Goal: Information Seeking & Learning: Understand process/instructions

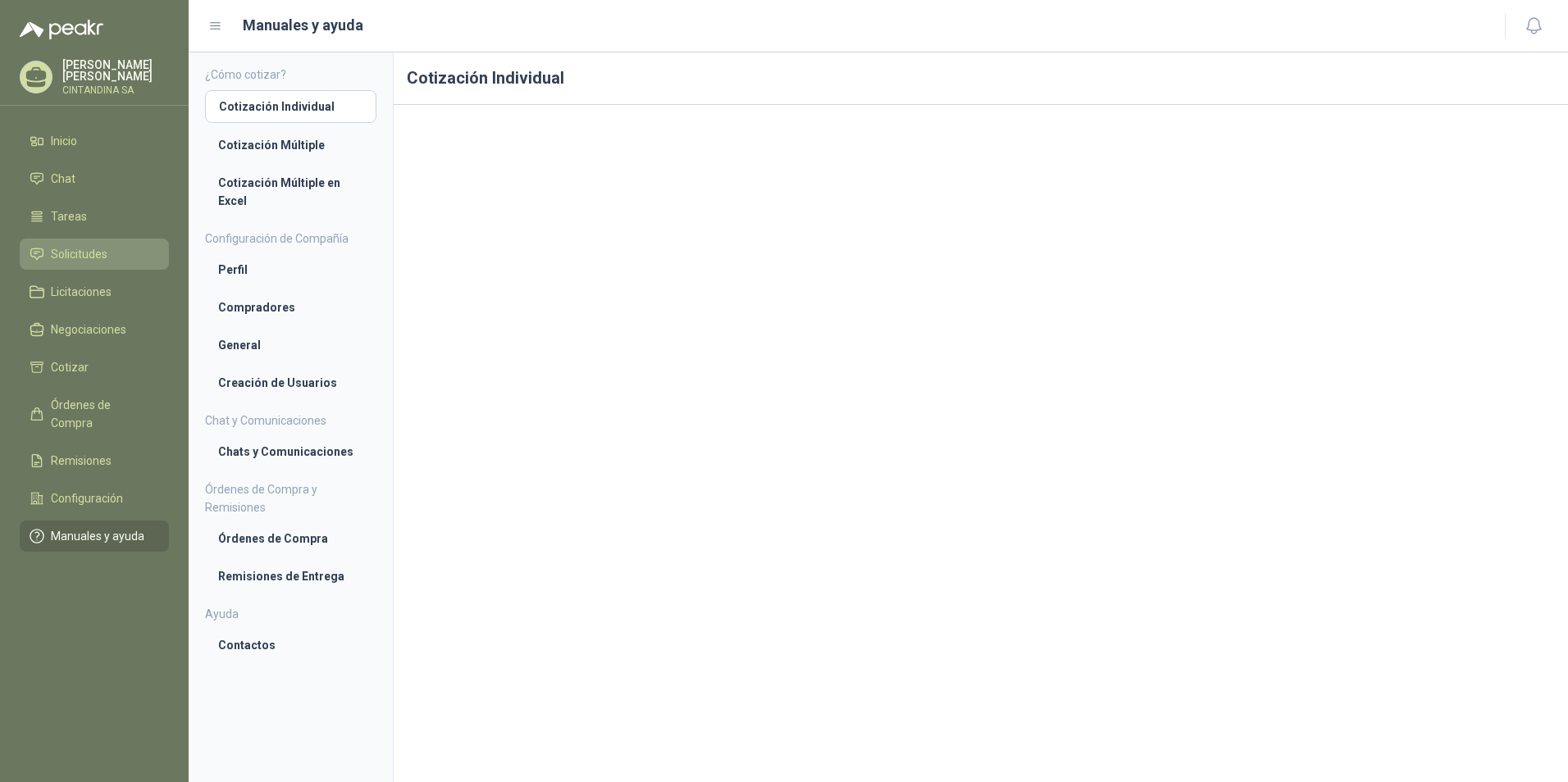
click at [130, 246] on li "Solicitudes" at bounding box center [94, 254] width 130 height 18
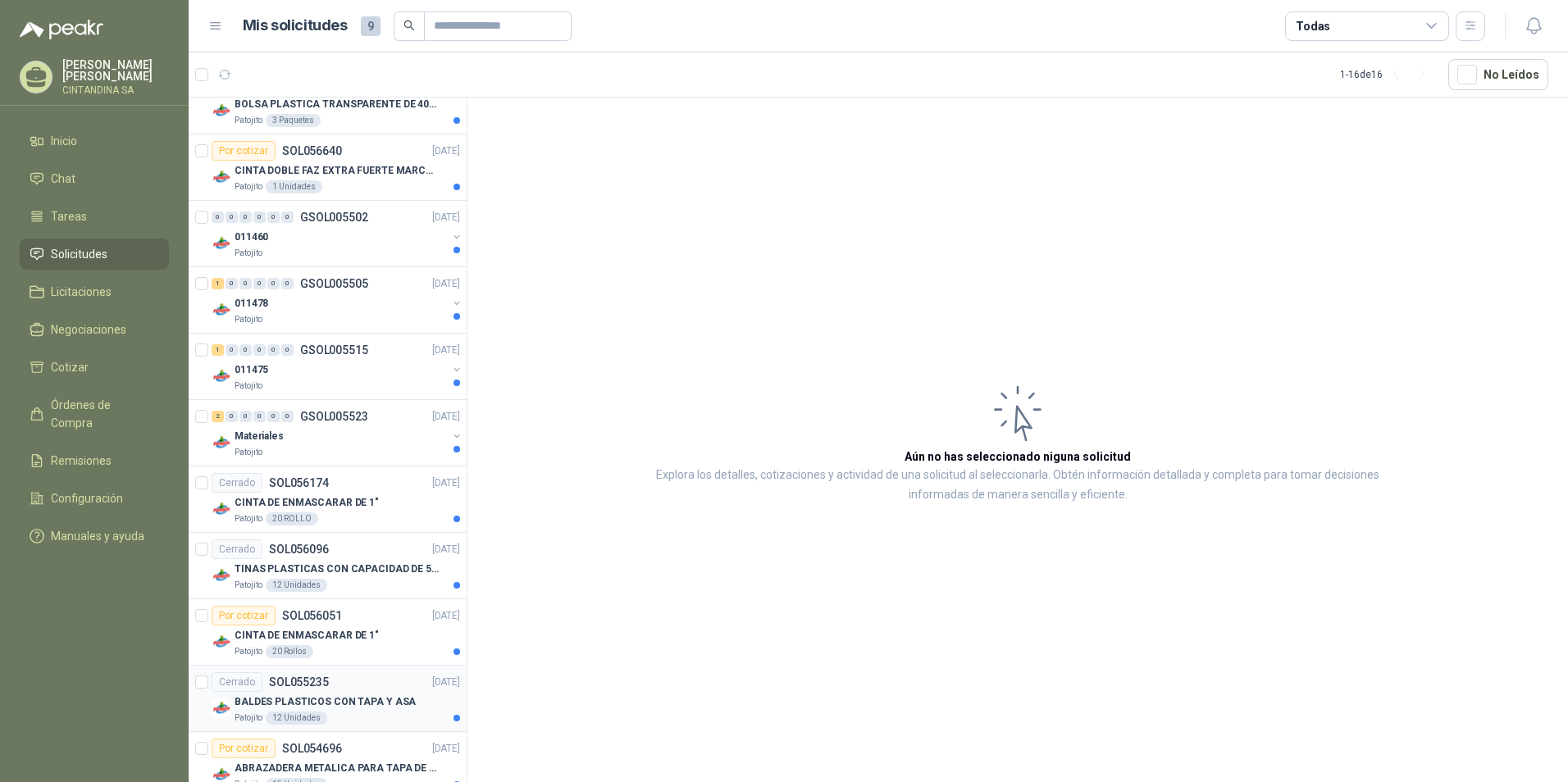
scroll to position [328, 0]
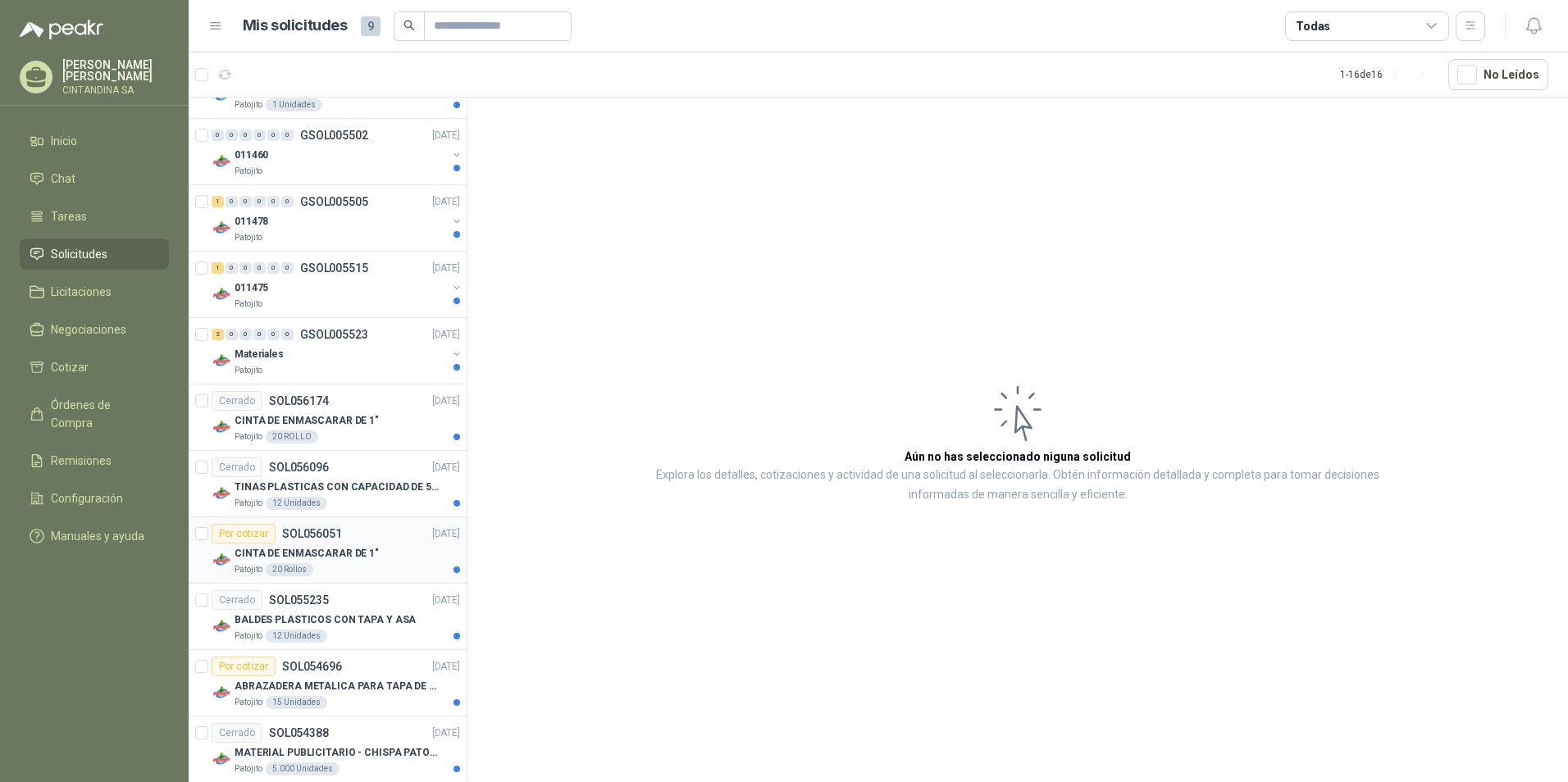
click at [291, 550] on p "CINTA DE ENMASCARAR DE 1"" at bounding box center [306, 553] width 145 height 16
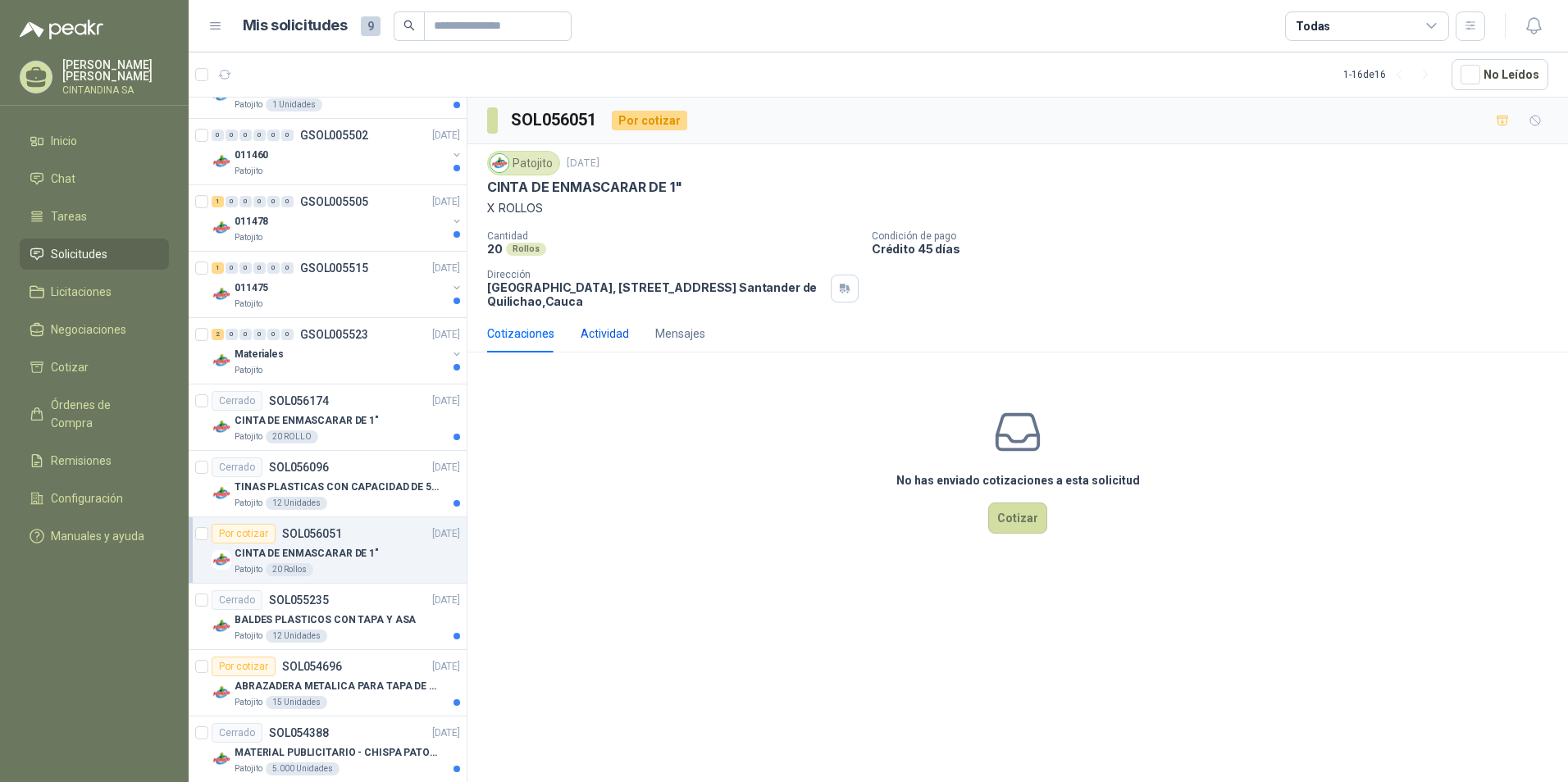
click at [621, 334] on div "Actividad" at bounding box center [605, 333] width 49 height 18
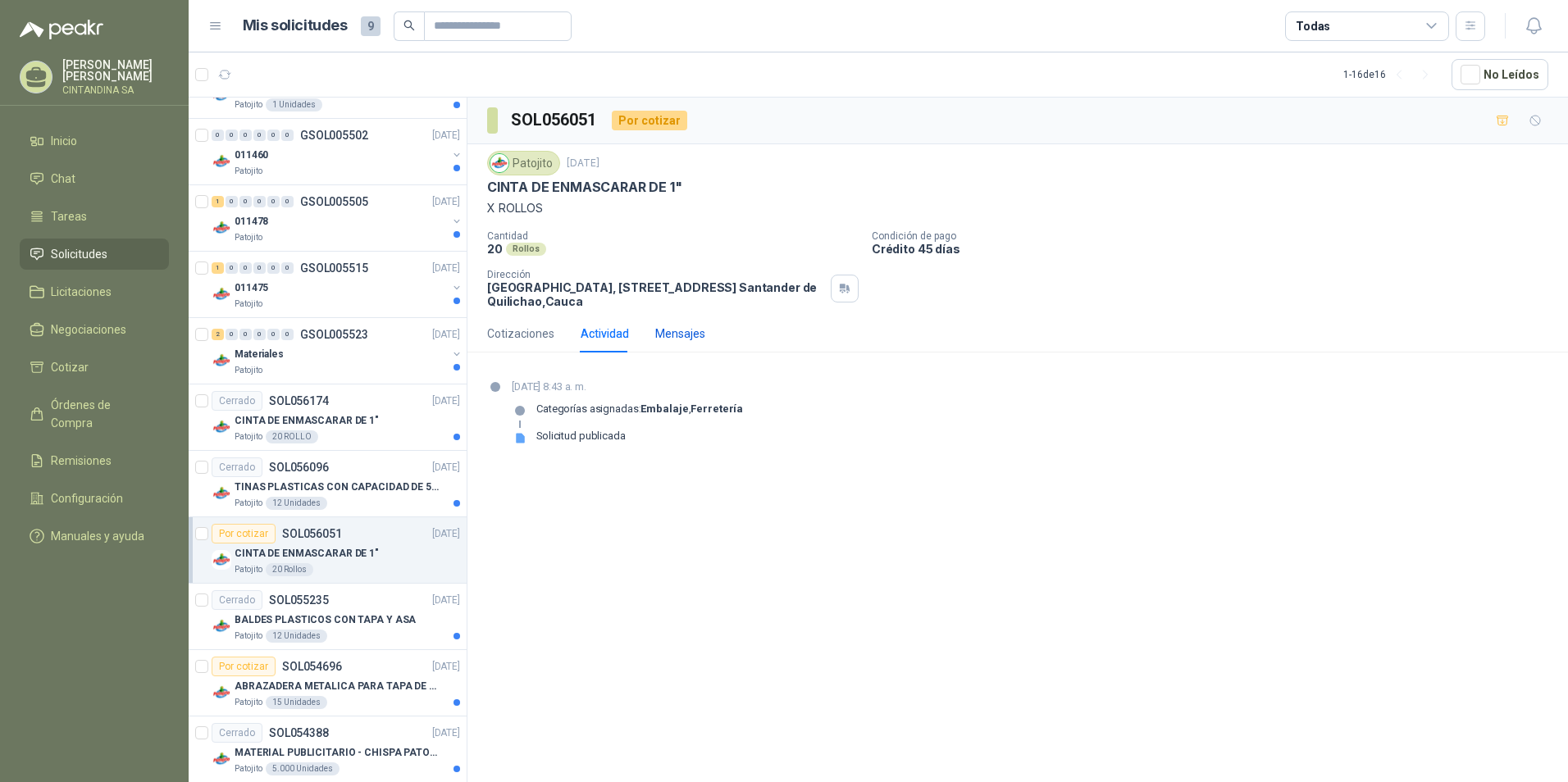
click at [668, 334] on div "Mensajes" at bounding box center [680, 333] width 50 height 18
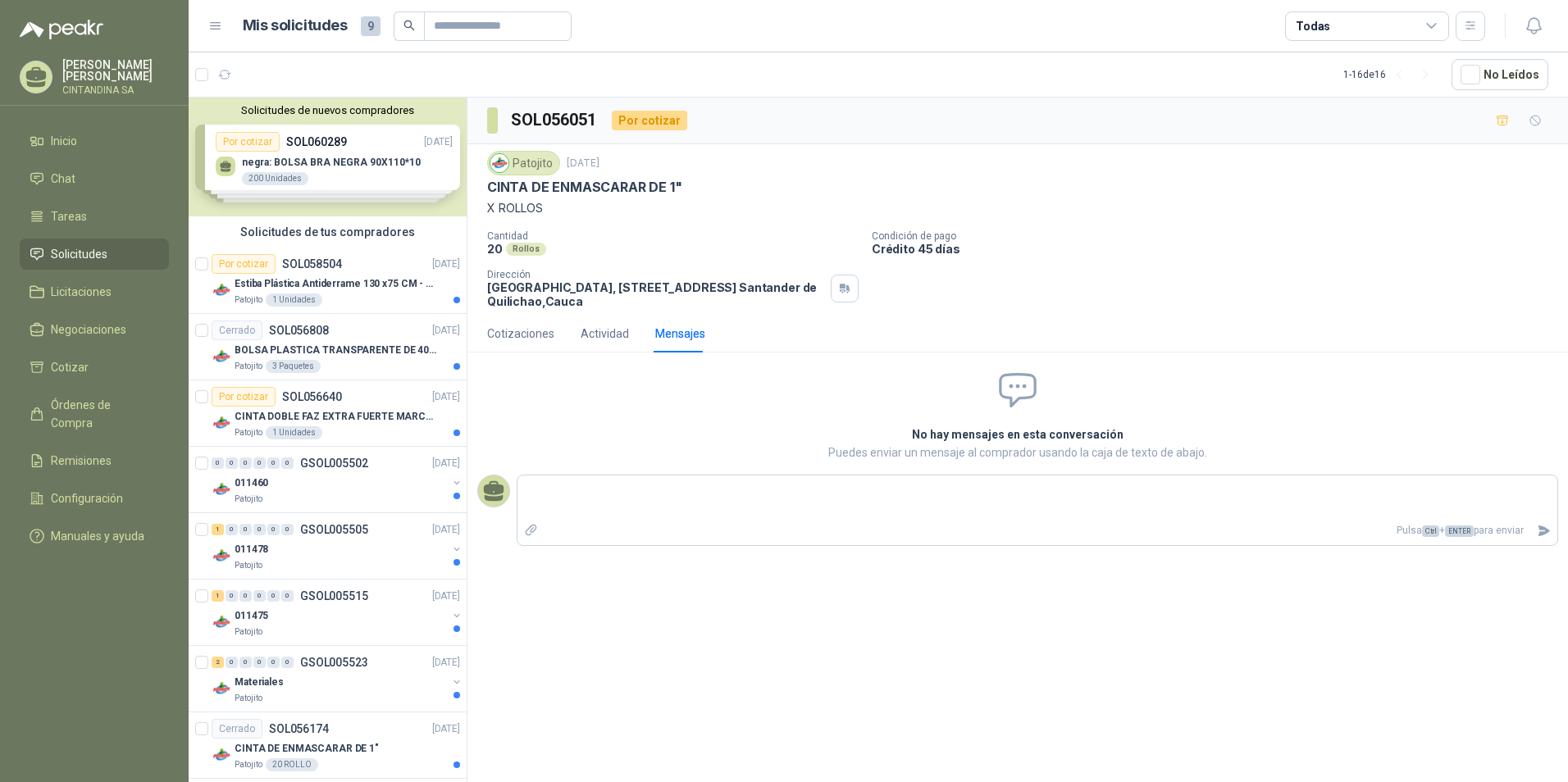
click at [300, 170] on div "Solicitudes de nuevos compradores Por cotizar SOL060289 [DATE] negra: BOLSA BRA…" at bounding box center [328, 157] width 278 height 119
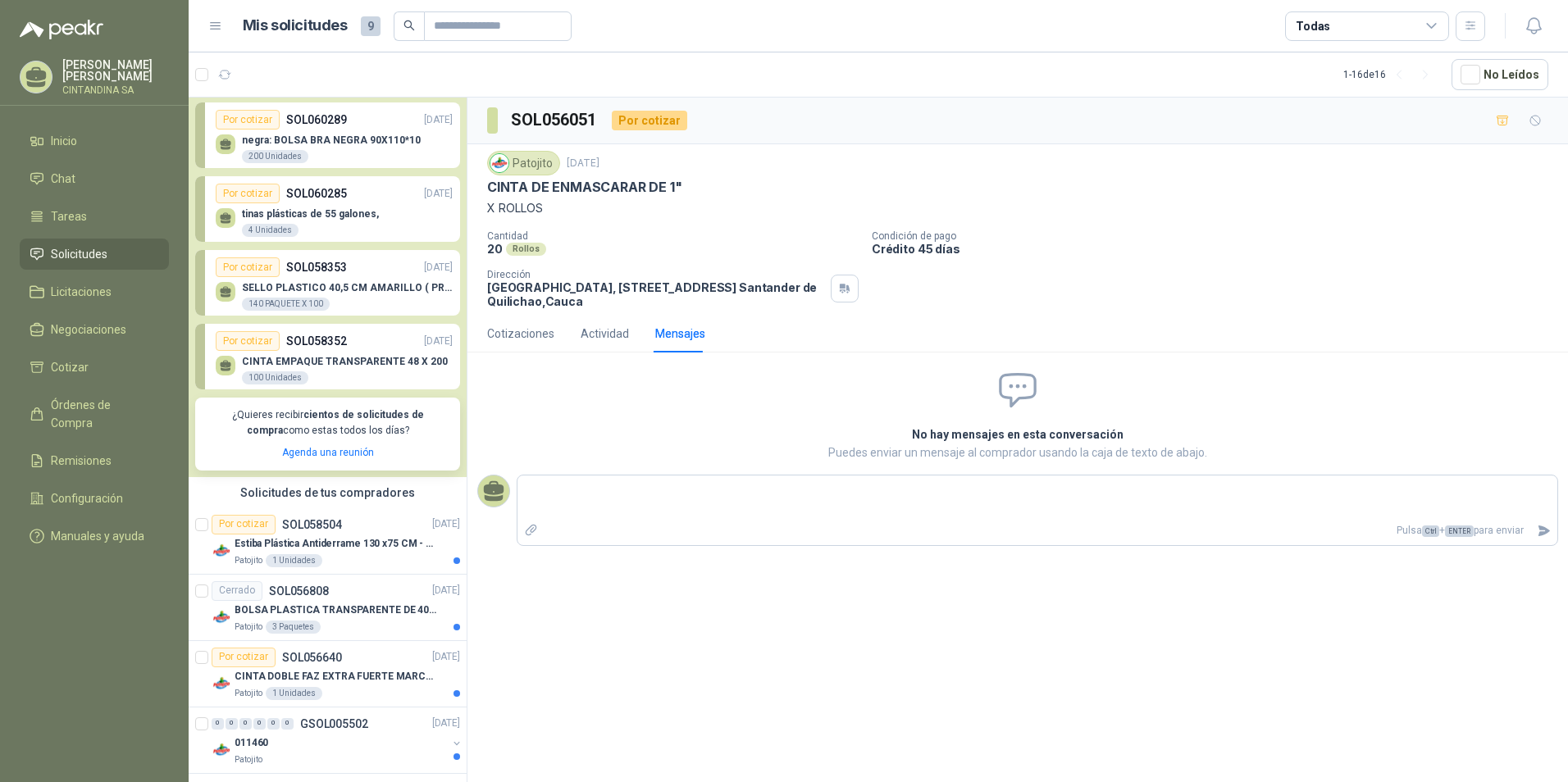
scroll to position [30, 0]
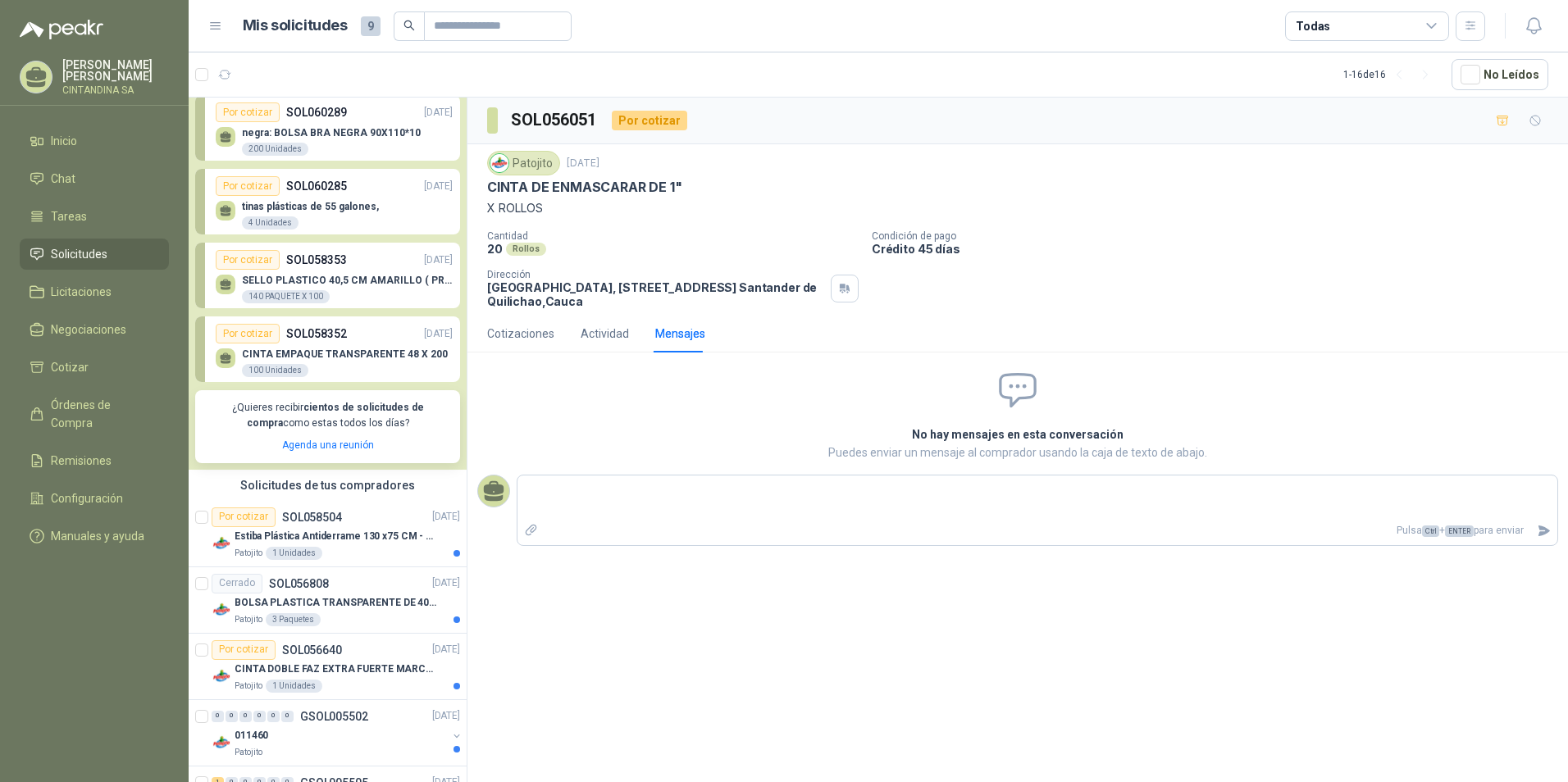
click at [322, 353] on p "CINTA EMPAQUE TRANSPARENTE 48 X 200" at bounding box center [344, 354] width 206 height 11
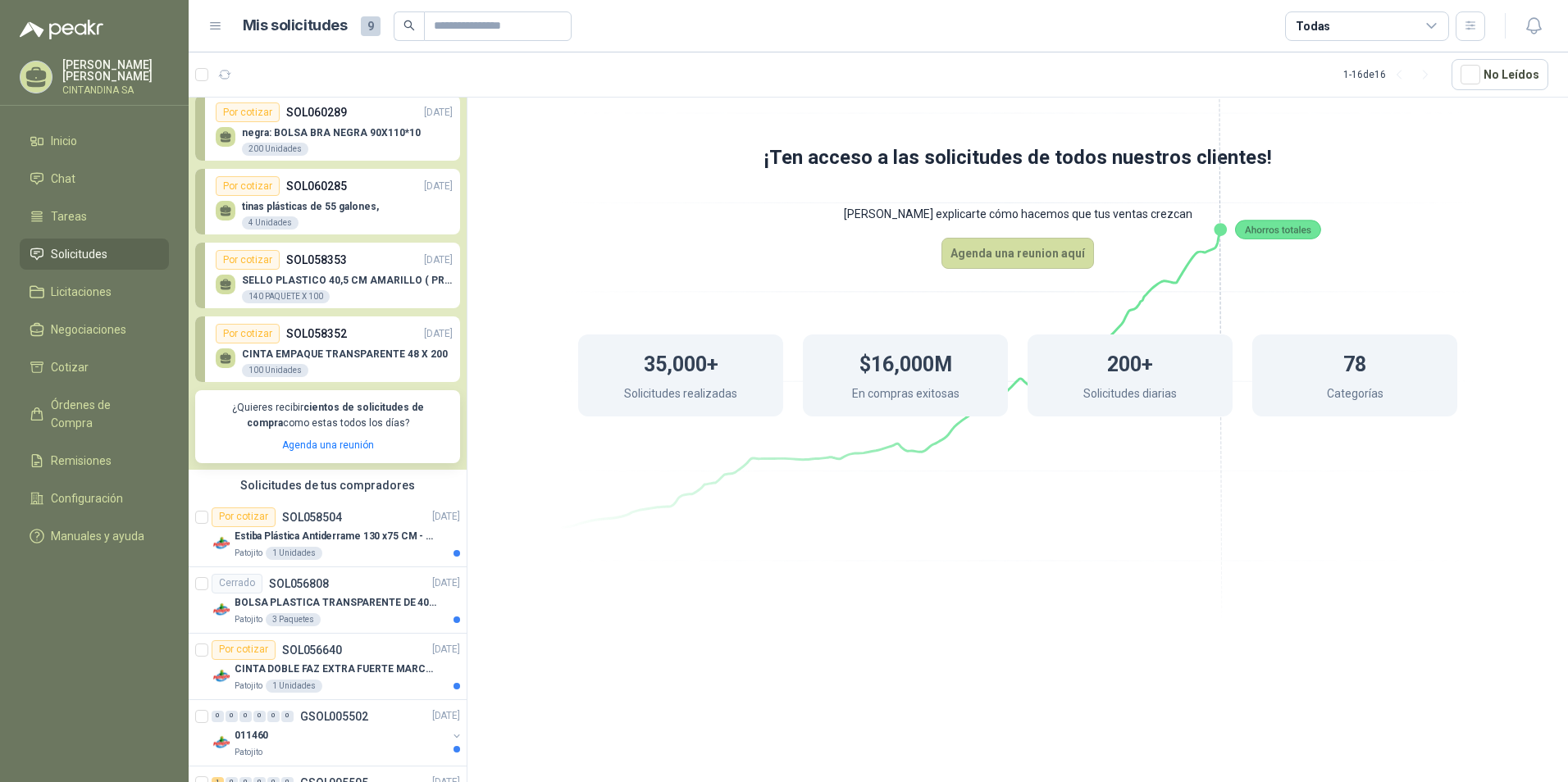
scroll to position [50, 0]
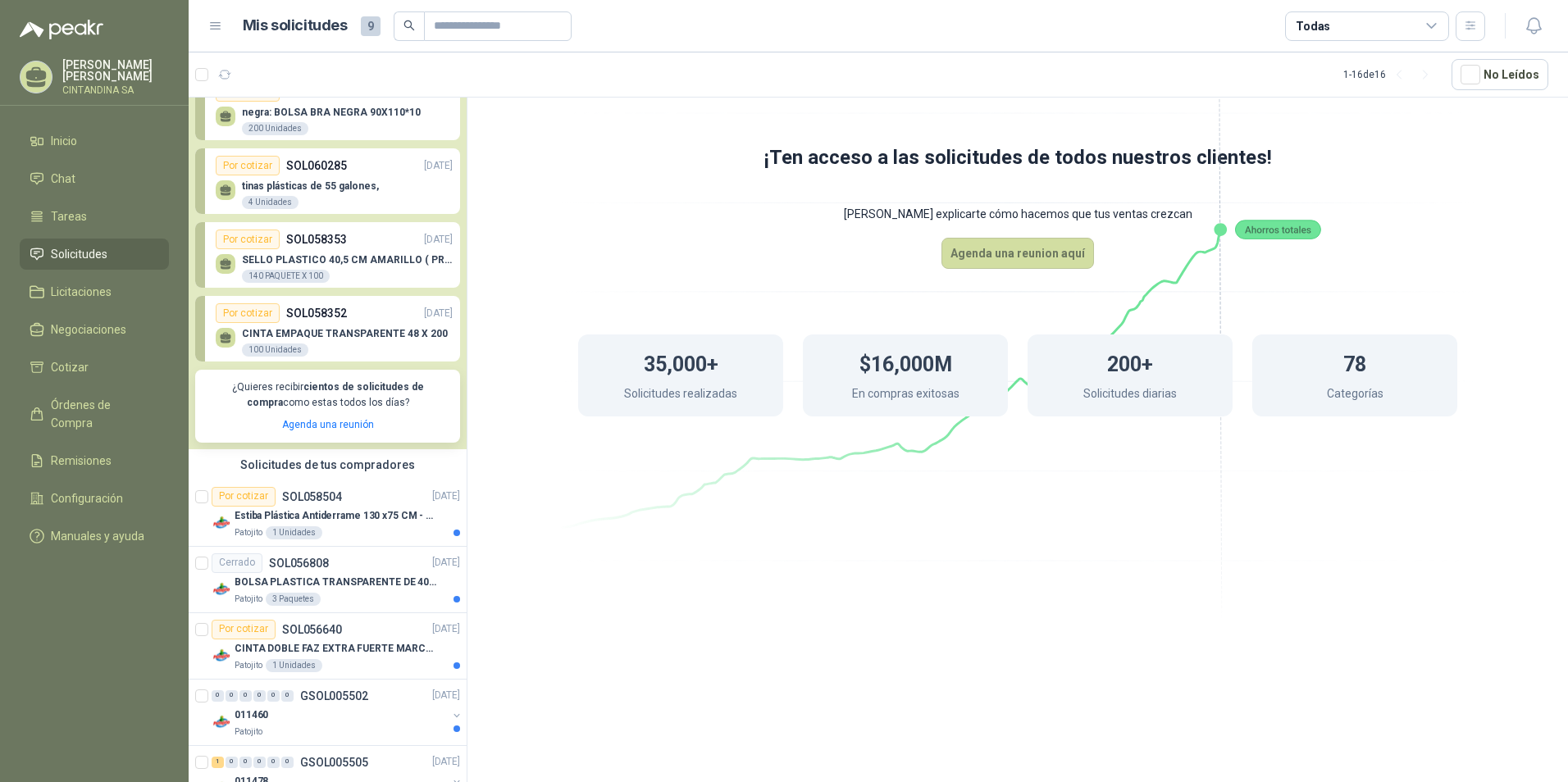
click at [253, 314] on div "Por cotizar" at bounding box center [247, 313] width 64 height 20
click at [315, 328] on div "CINTA EMPAQUE TRANSPARENTE 48 X 200 100 Unidades" at bounding box center [334, 340] width 237 height 35
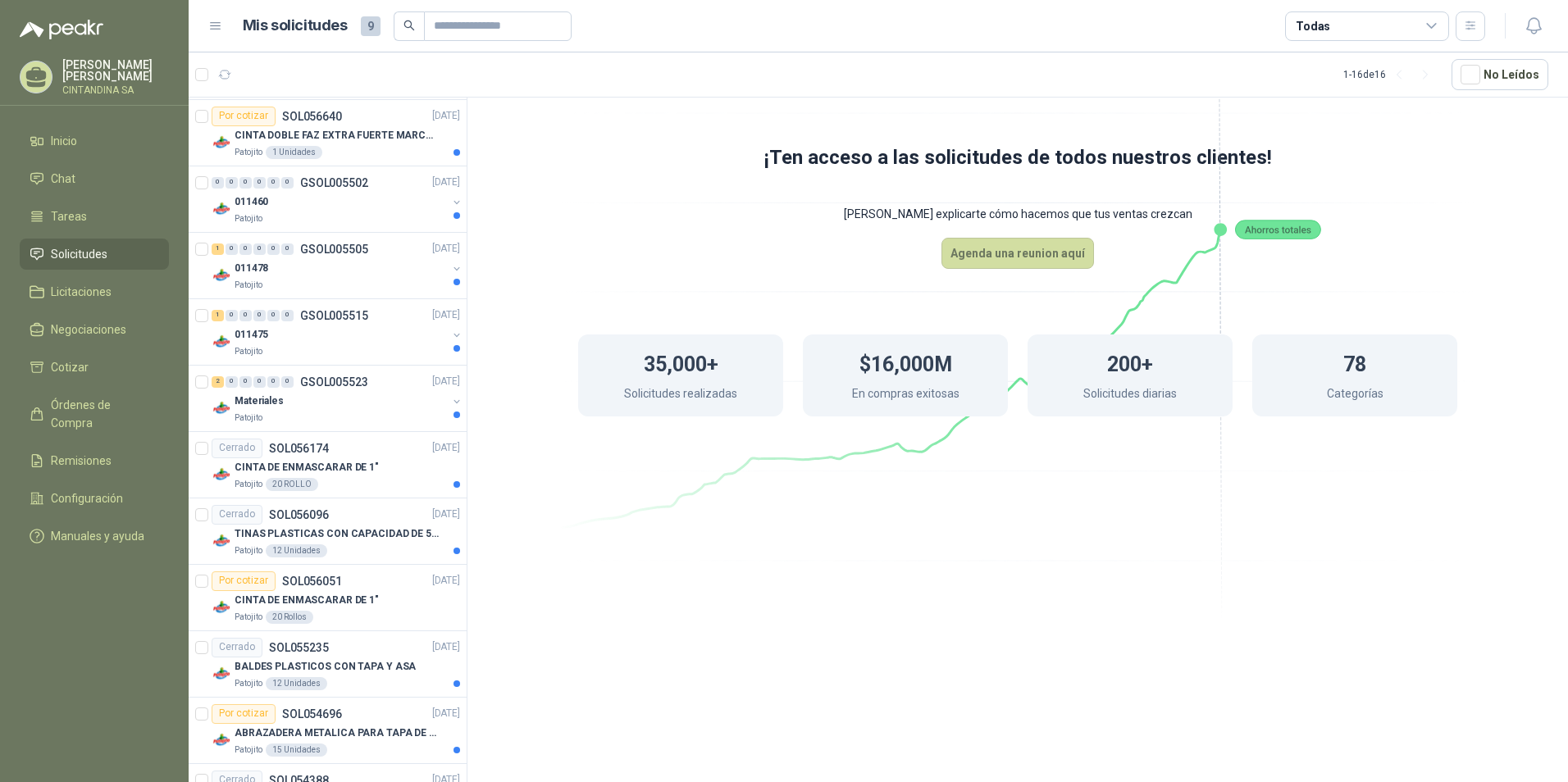
scroll to position [829, 0]
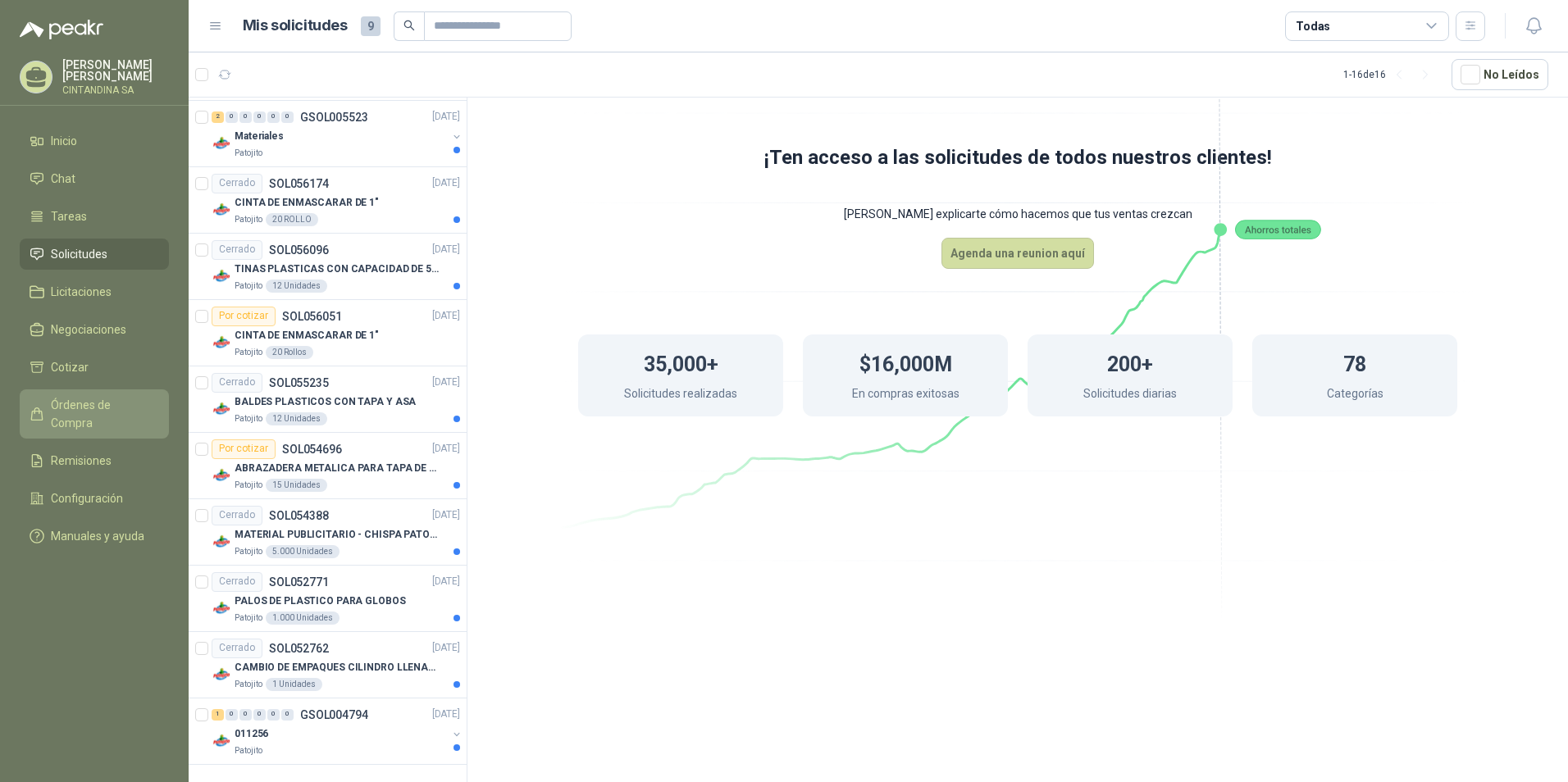
click at [102, 403] on span "Órdenes de Compra" at bounding box center [102, 413] width 103 height 36
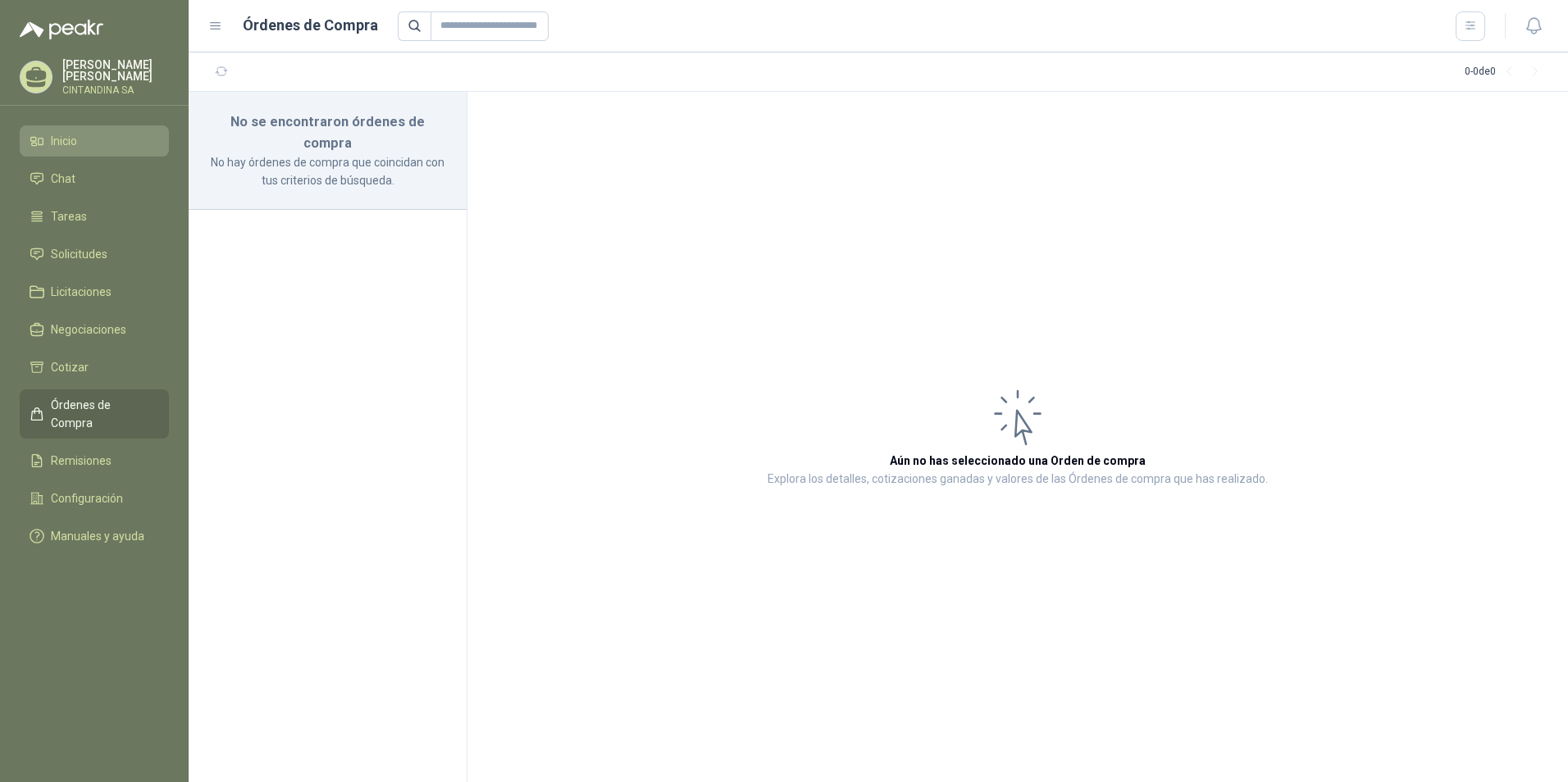
click at [82, 132] on li "Inicio" at bounding box center [94, 140] width 130 height 18
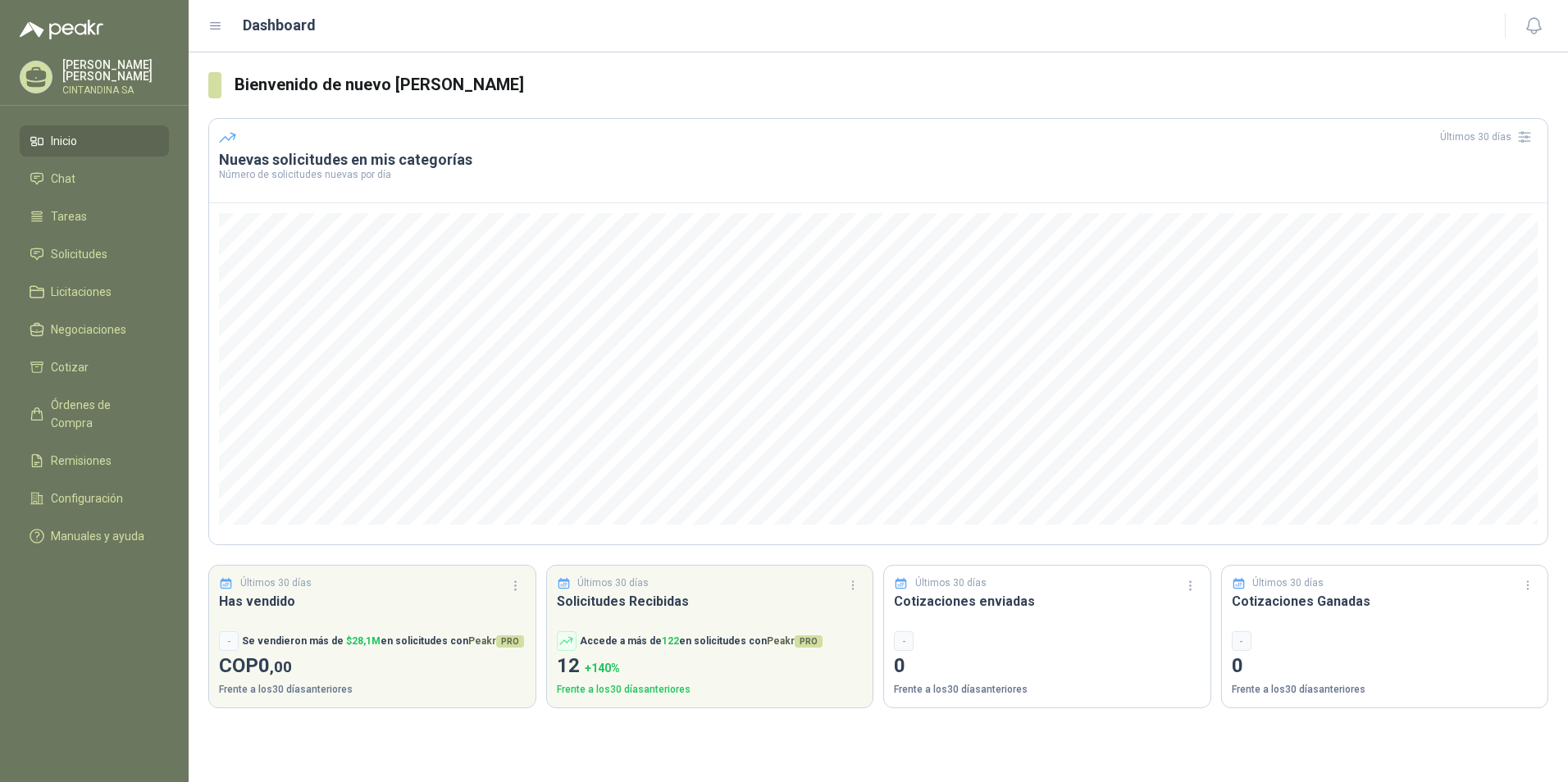
click at [228, 21] on div "Dashboard" at bounding box center [847, 25] width 1277 height 23
click at [219, 26] on icon at bounding box center [216, 26] width 10 height 7
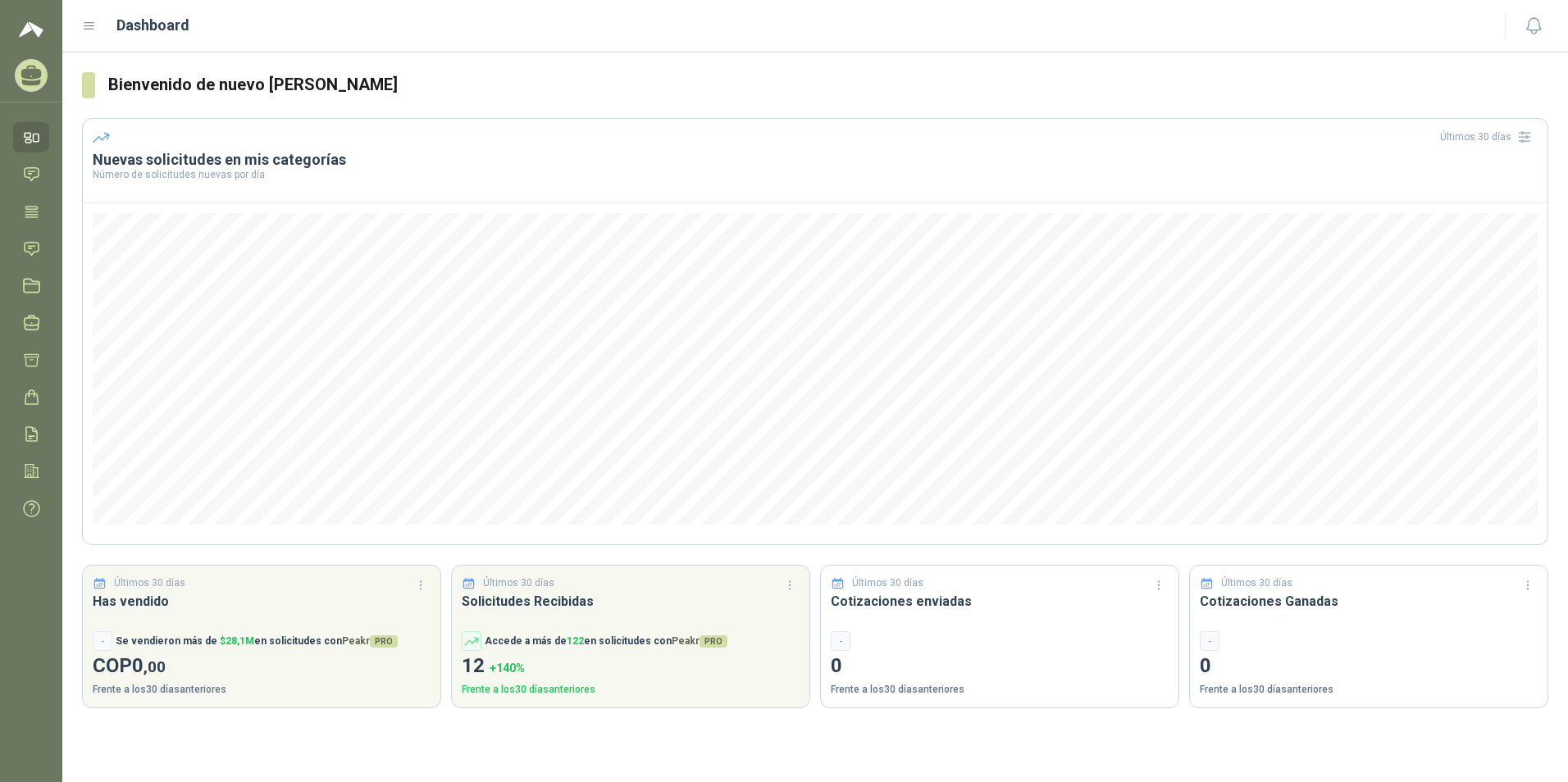
click at [91, 30] on icon at bounding box center [90, 26] width 15 height 15
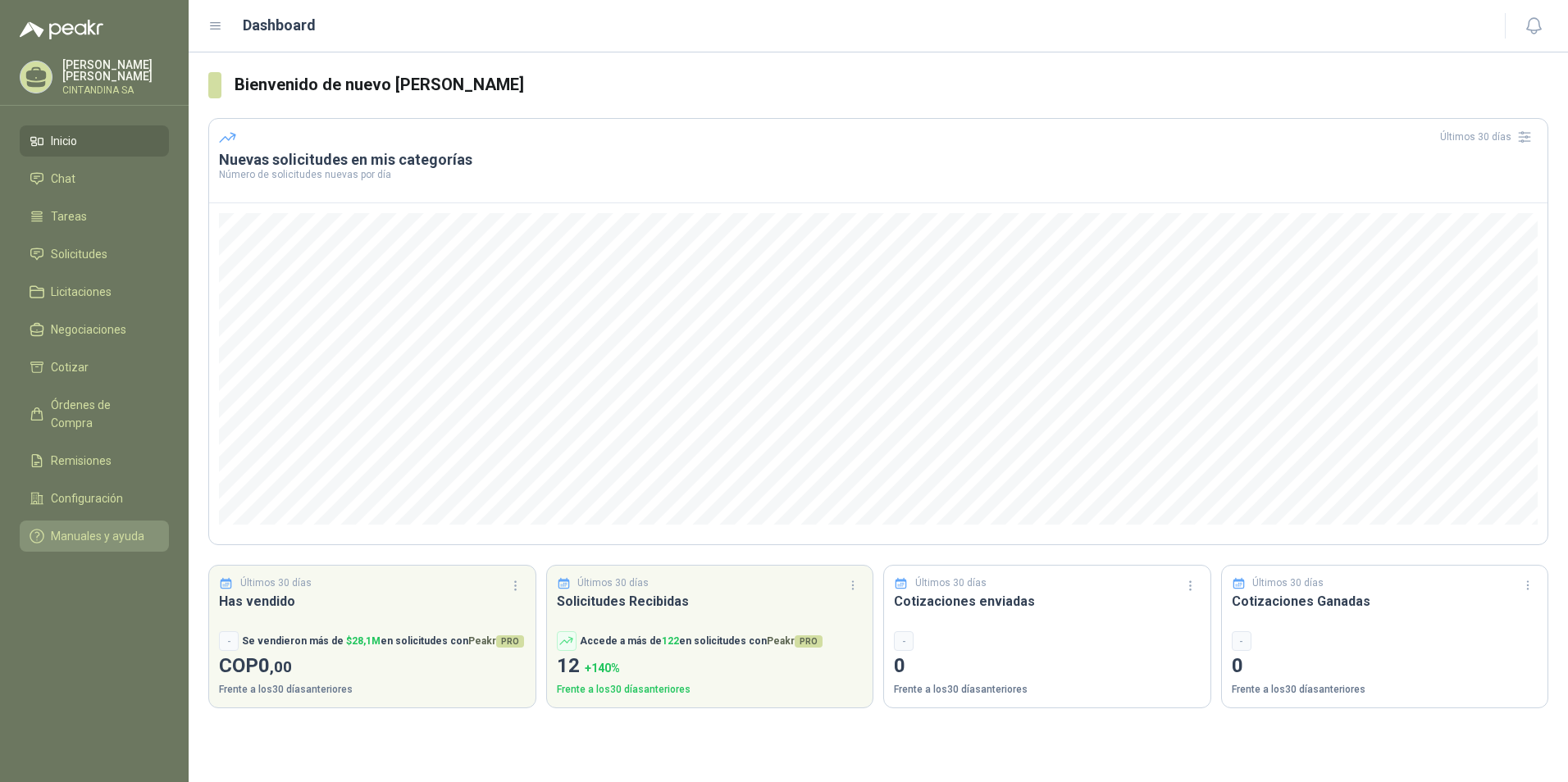
click at [116, 527] on span "Manuales y ayuda" at bounding box center [97, 536] width 93 height 18
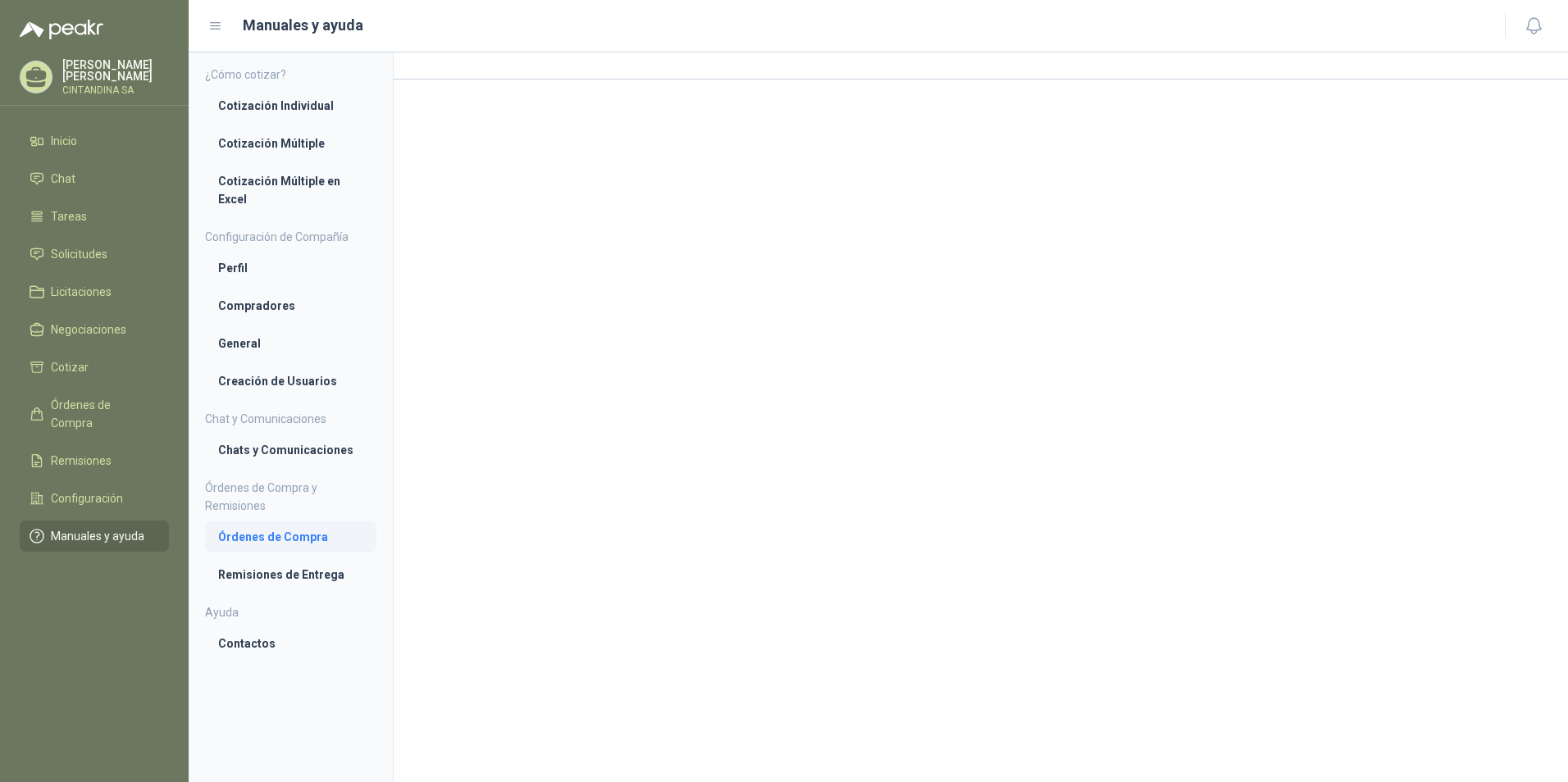
click at [275, 544] on li "Órdenes de Compra" at bounding box center [291, 537] width 146 height 18
click at [247, 111] on li "Cotización Individual" at bounding box center [291, 105] width 146 height 18
